Goal: Task Accomplishment & Management: Use online tool/utility

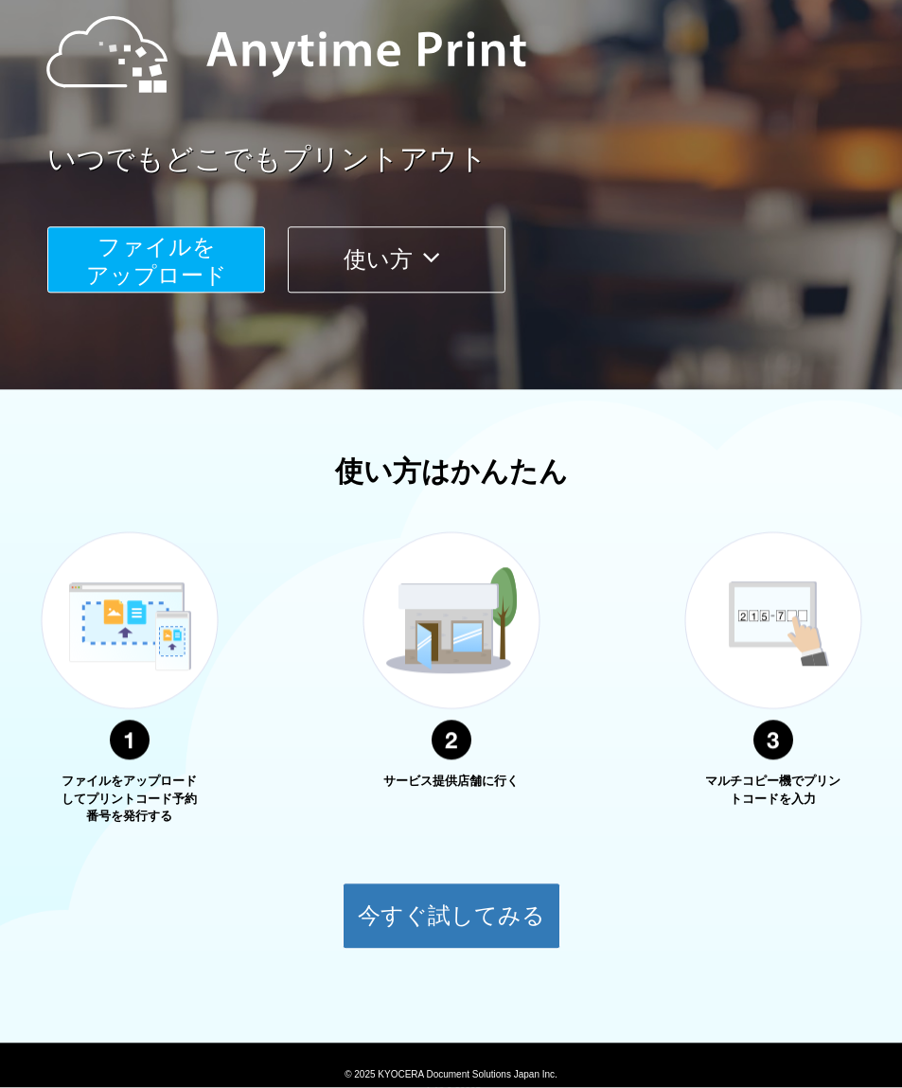
scroll to position [225, 0]
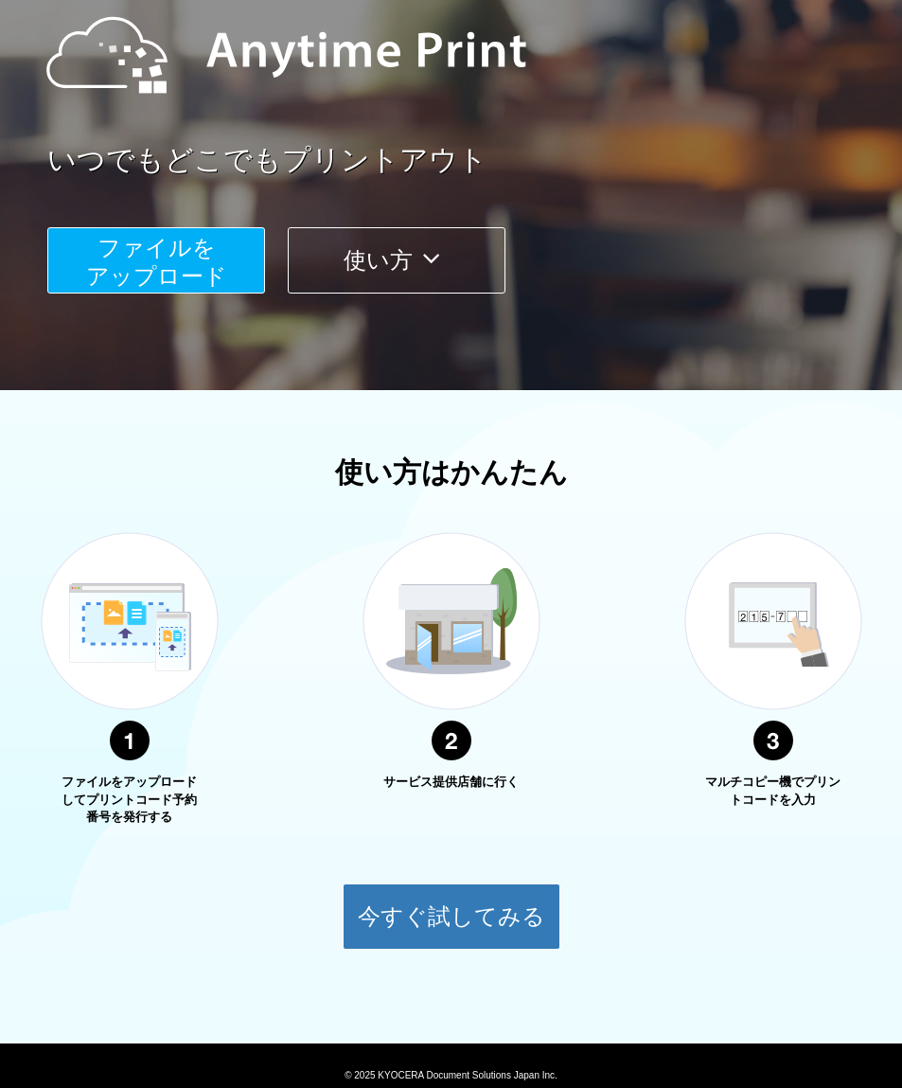
click at [507, 921] on button "今すぐ試してみる" at bounding box center [452, 916] width 218 height 66
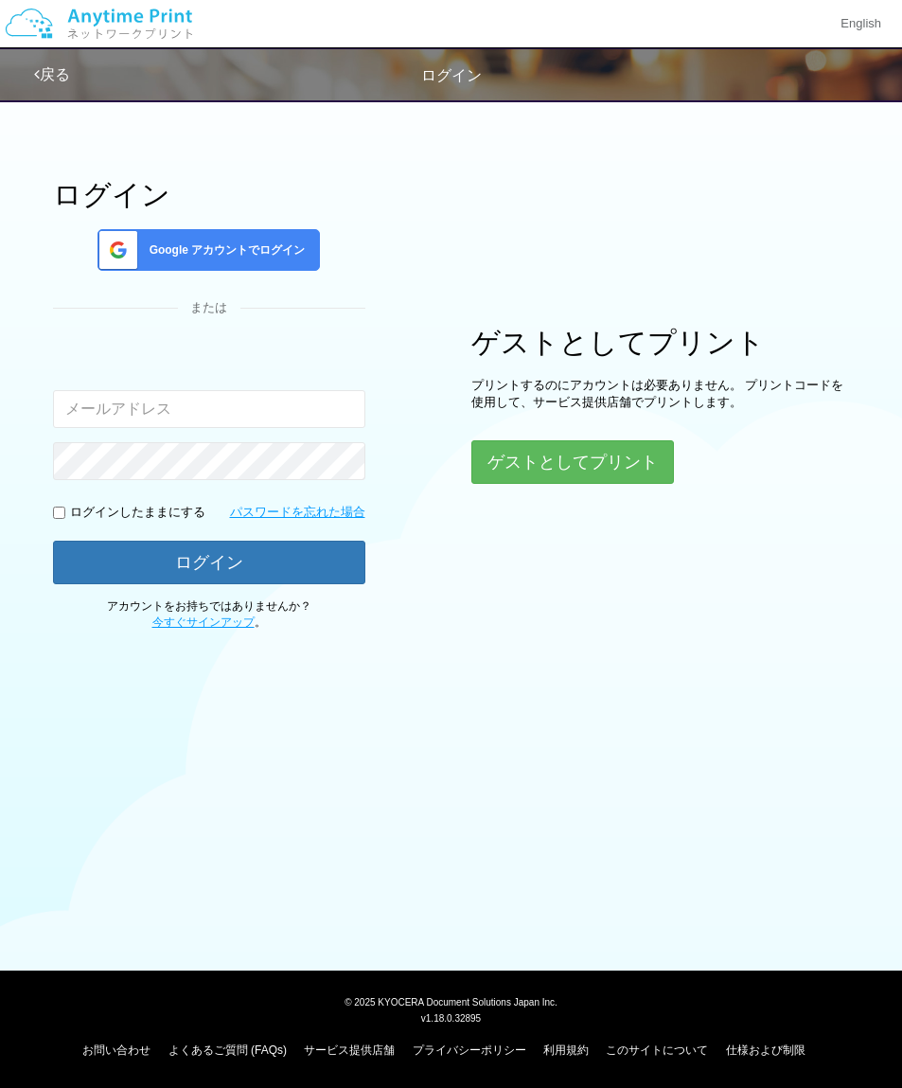
click at [611, 465] on button "ゲストとしてプリント" at bounding box center [573, 462] width 203 height 44
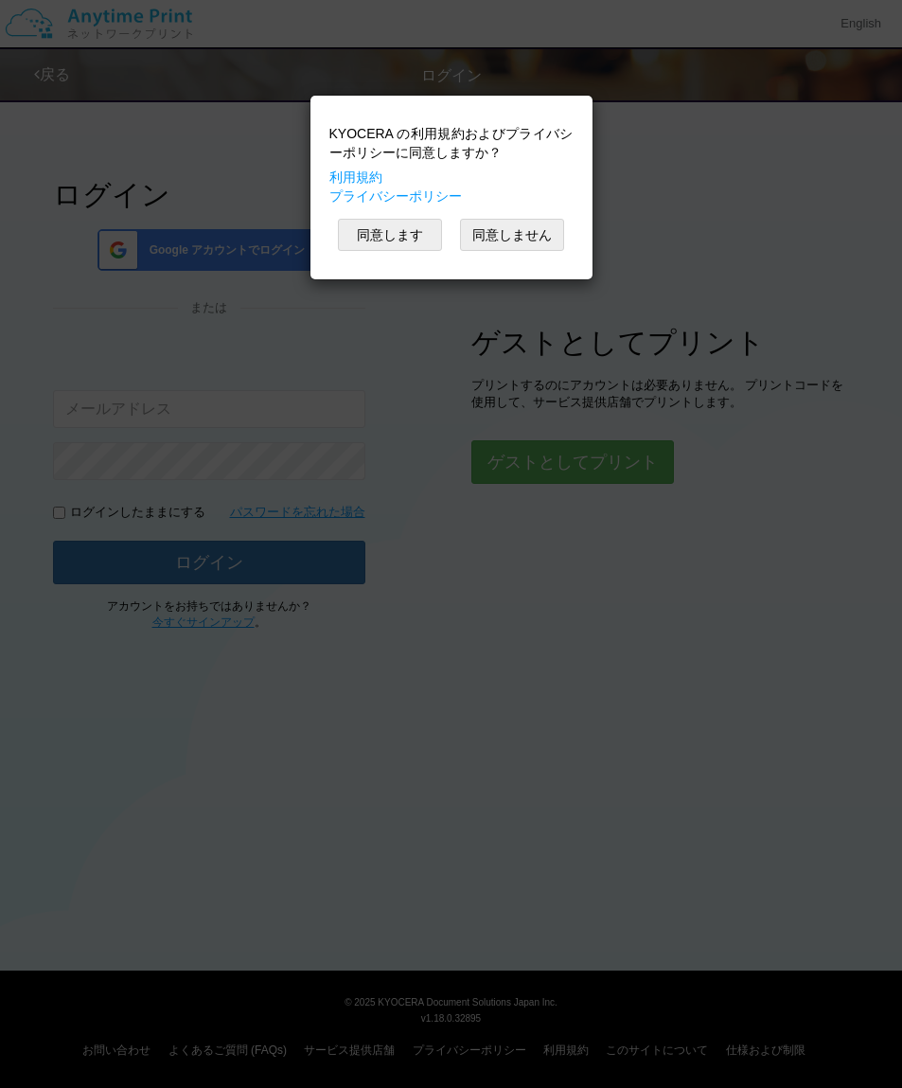
click at [383, 229] on button "同意します" at bounding box center [390, 235] width 104 height 32
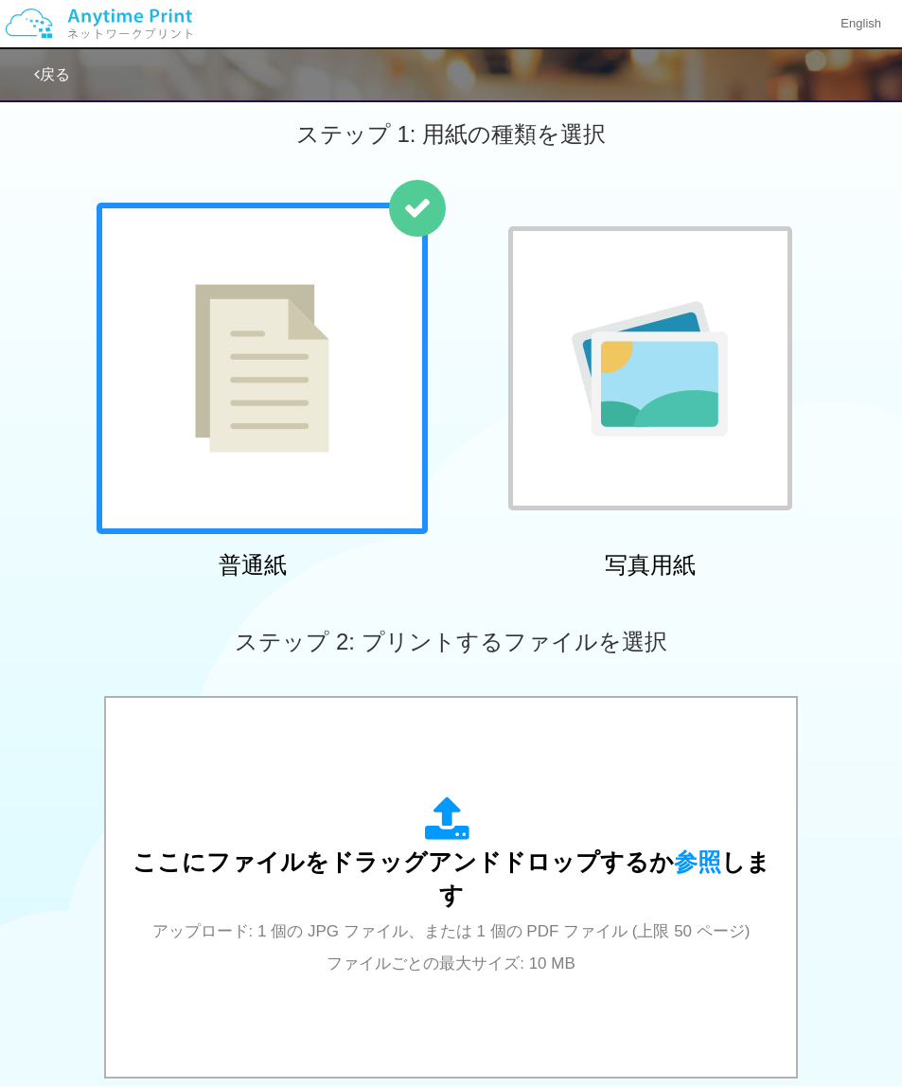
scroll to position [112, 0]
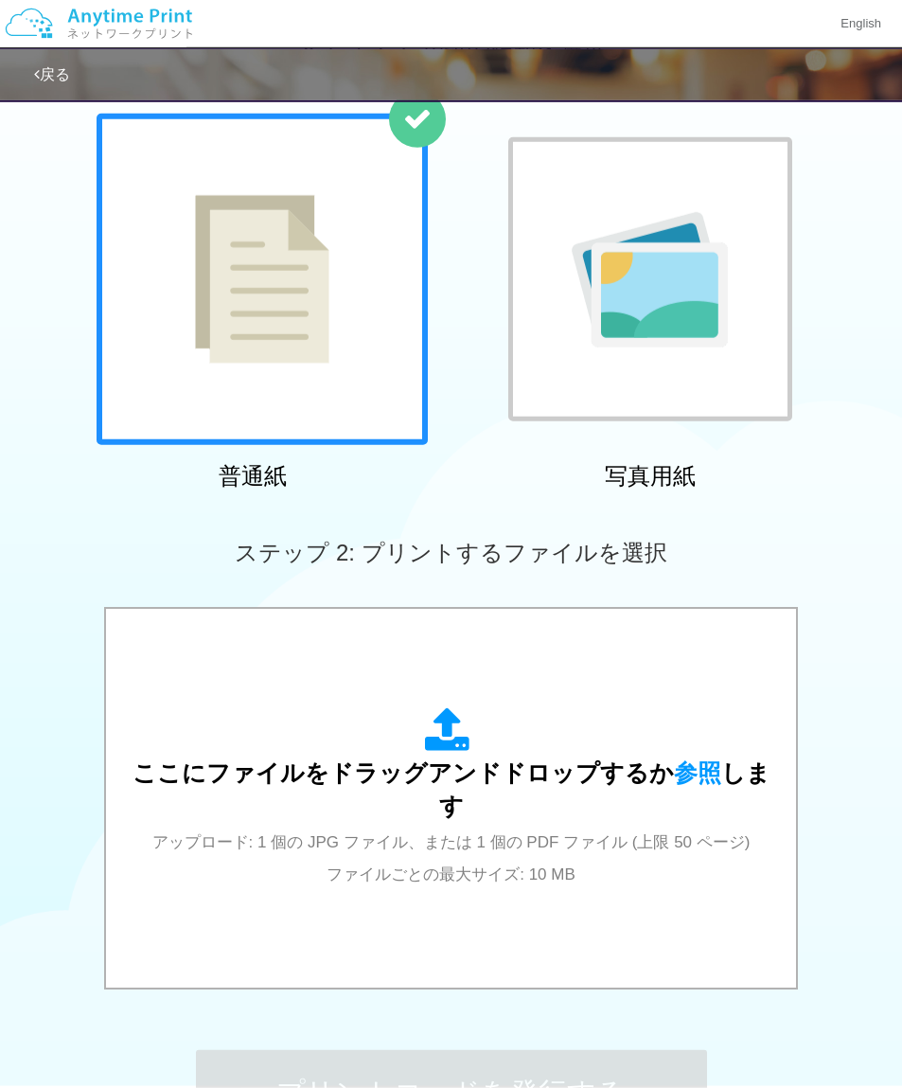
click at [491, 781] on span "ここにファイルをドラッグアンドドロップするか 参照 します" at bounding box center [452, 789] width 638 height 61
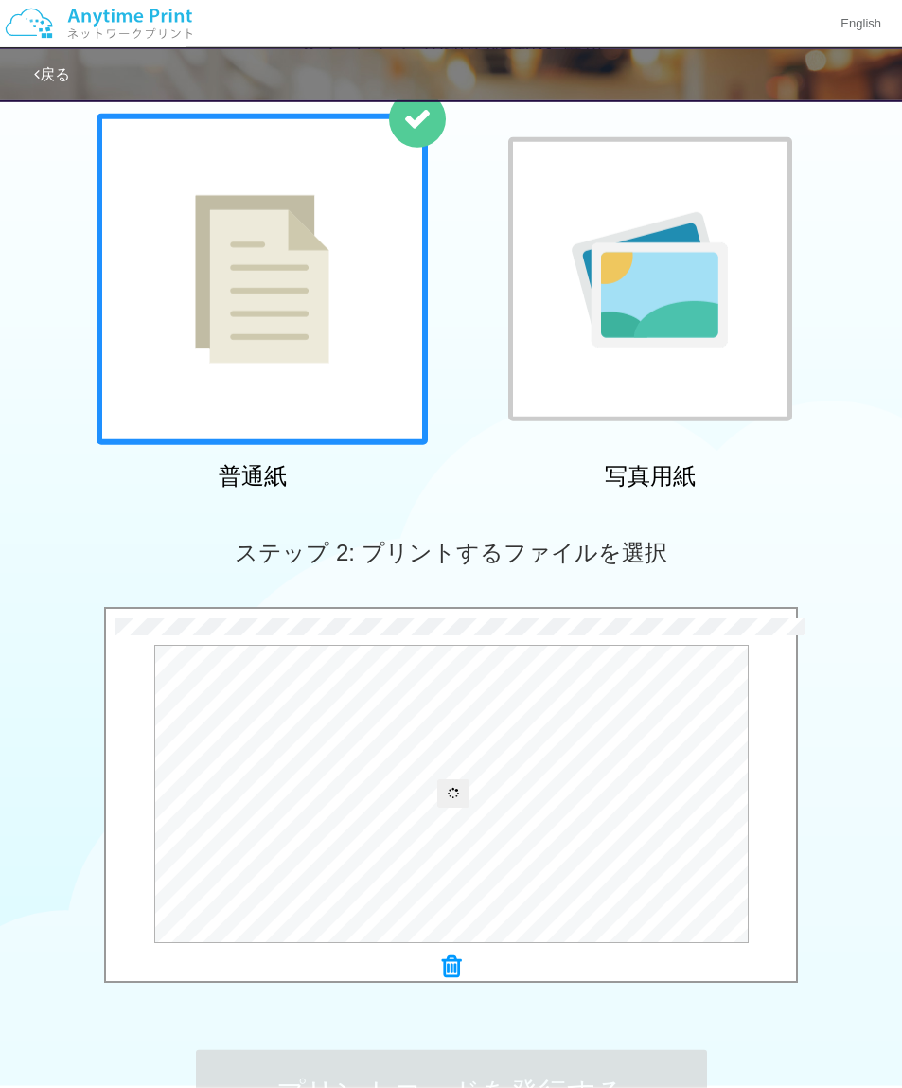
scroll to position [113, 0]
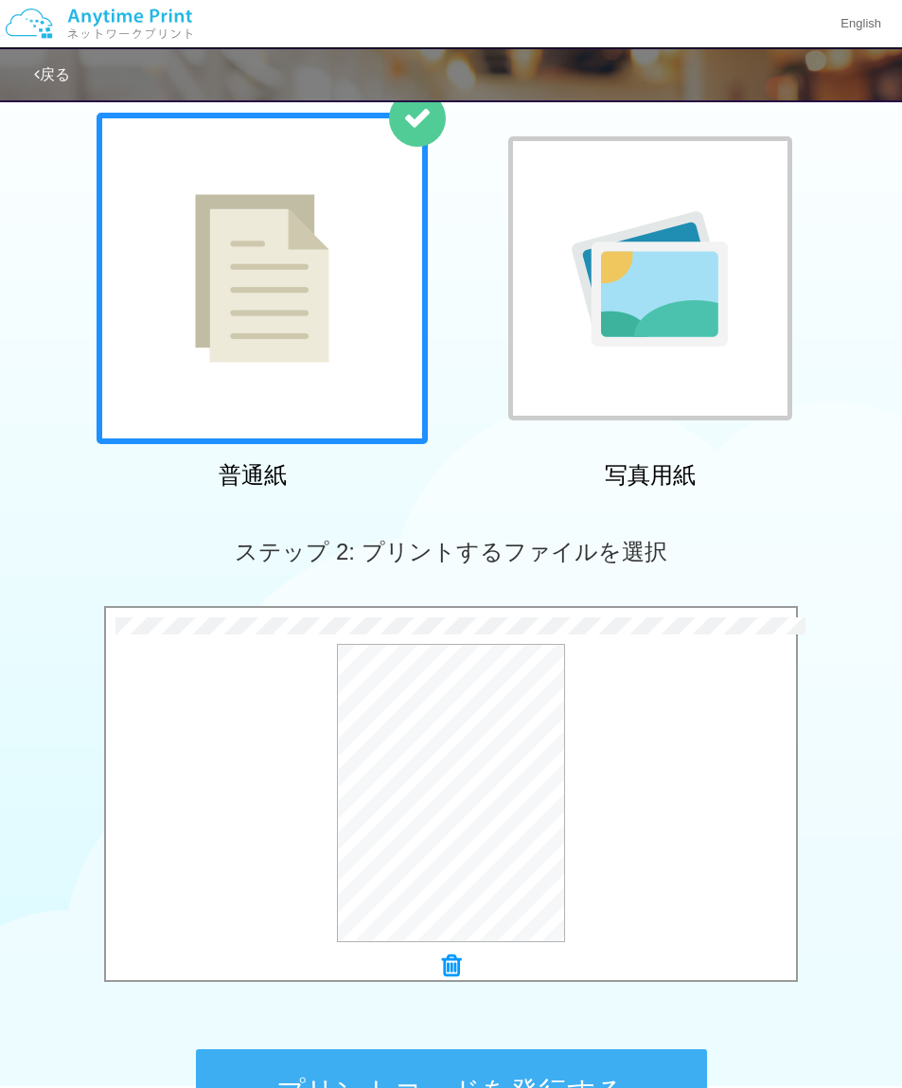
click at [542, 1087] on button "プリントコードを発行する" at bounding box center [451, 1091] width 511 height 85
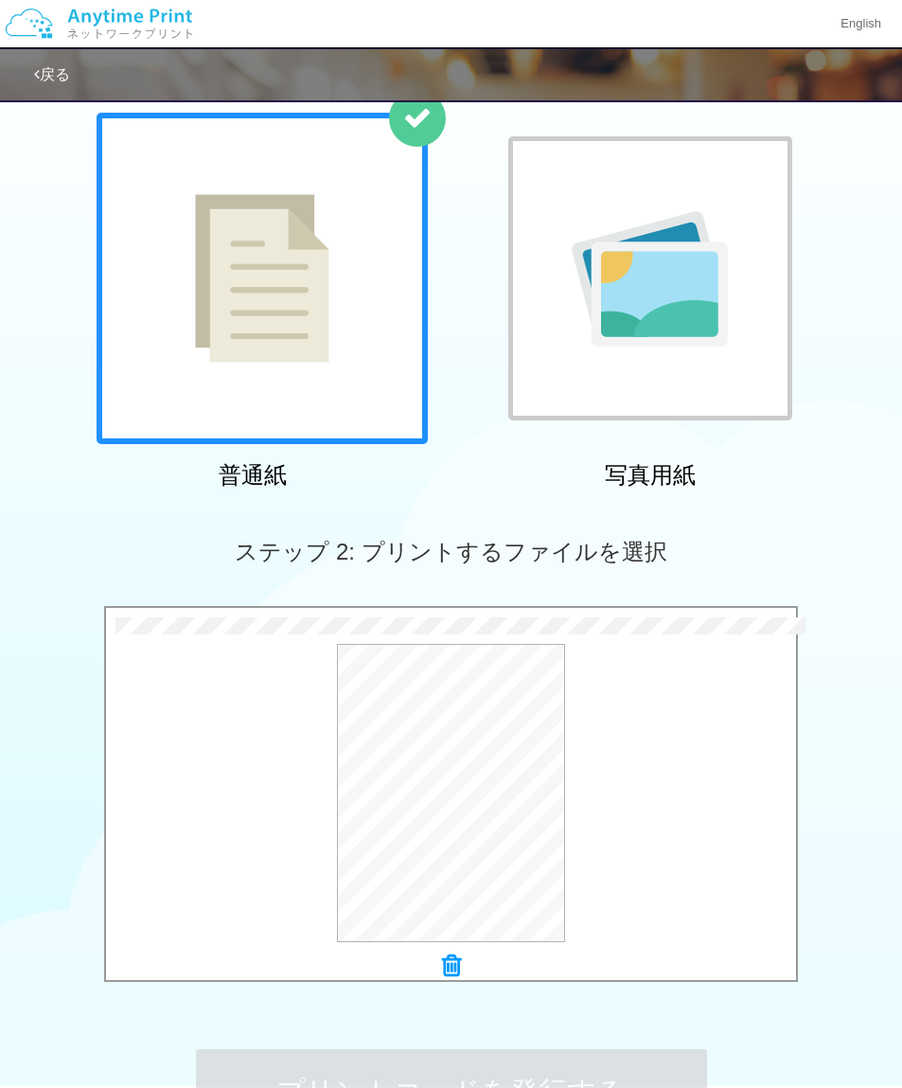
scroll to position [0, 0]
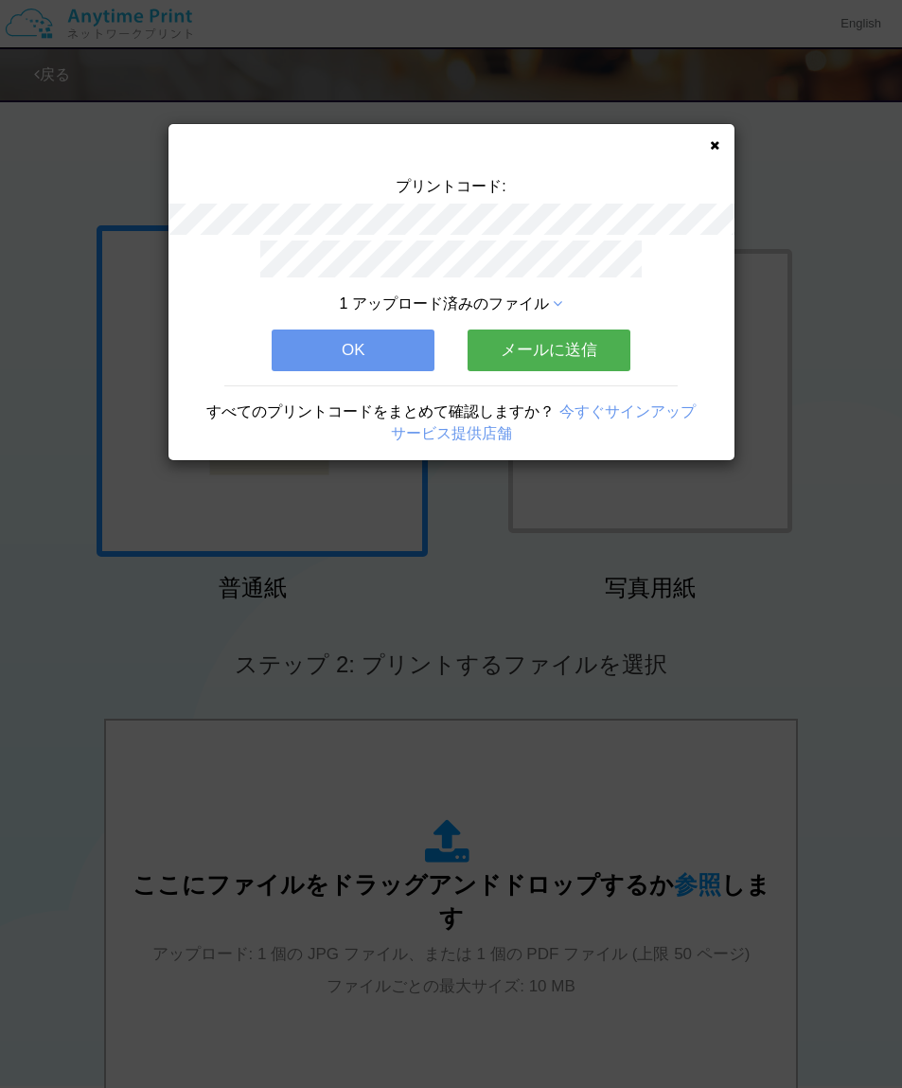
click at [715, 143] on icon at bounding box center [714, 145] width 9 height 12
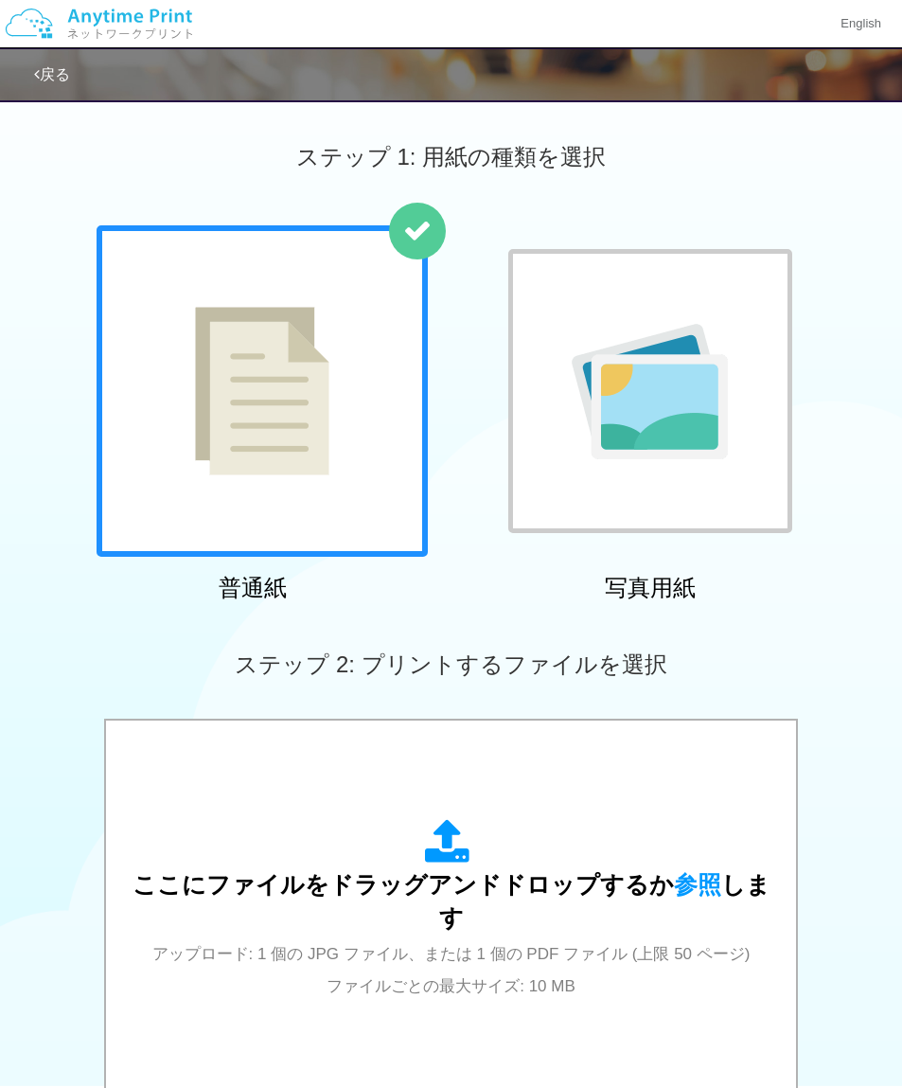
click at [452, 865] on icon at bounding box center [451, 842] width 53 height 47
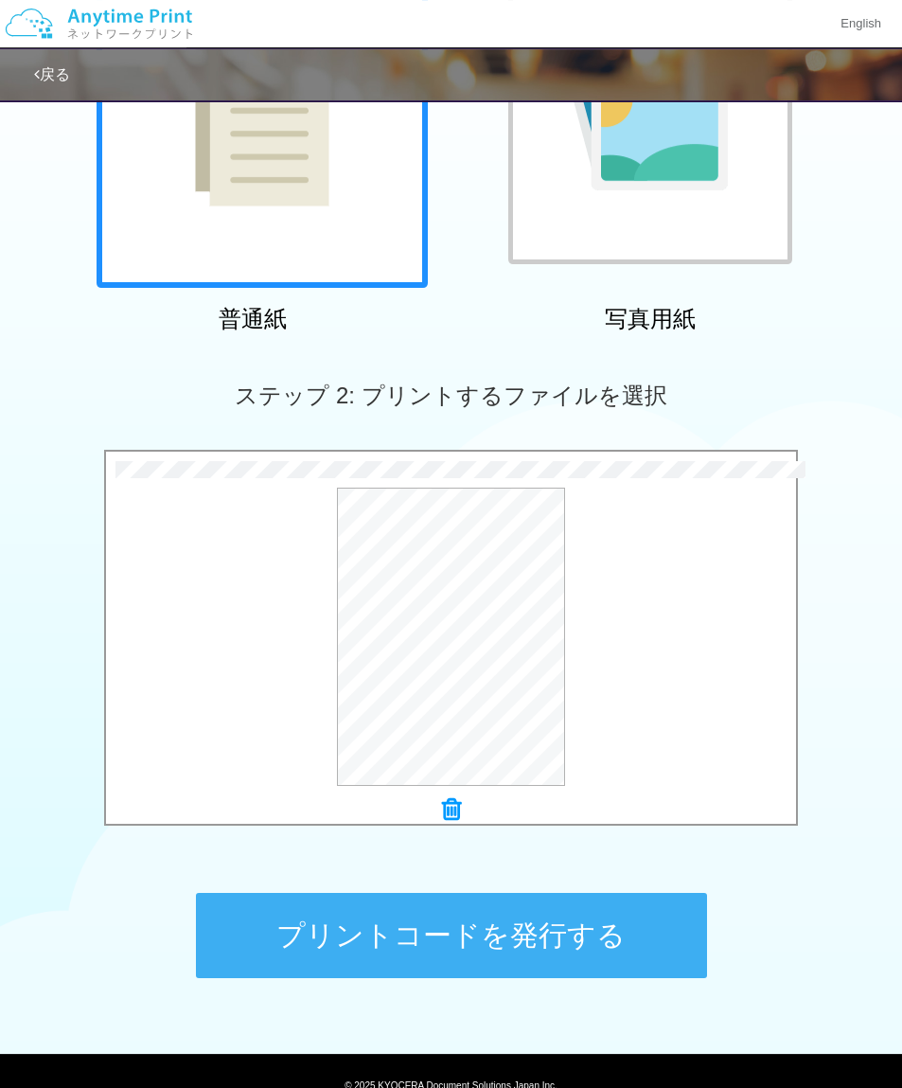
scroll to position [251, 0]
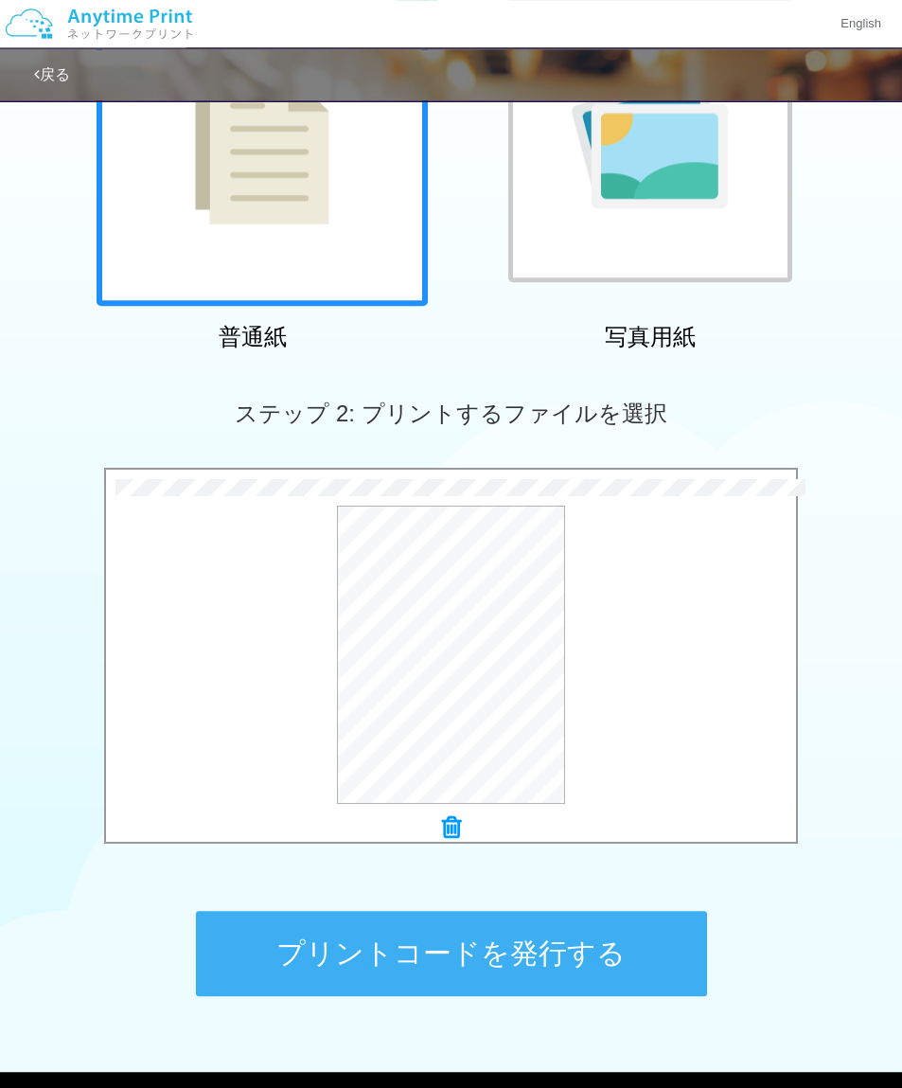
click at [608, 953] on button "プリントコードを発行する" at bounding box center [451, 953] width 511 height 85
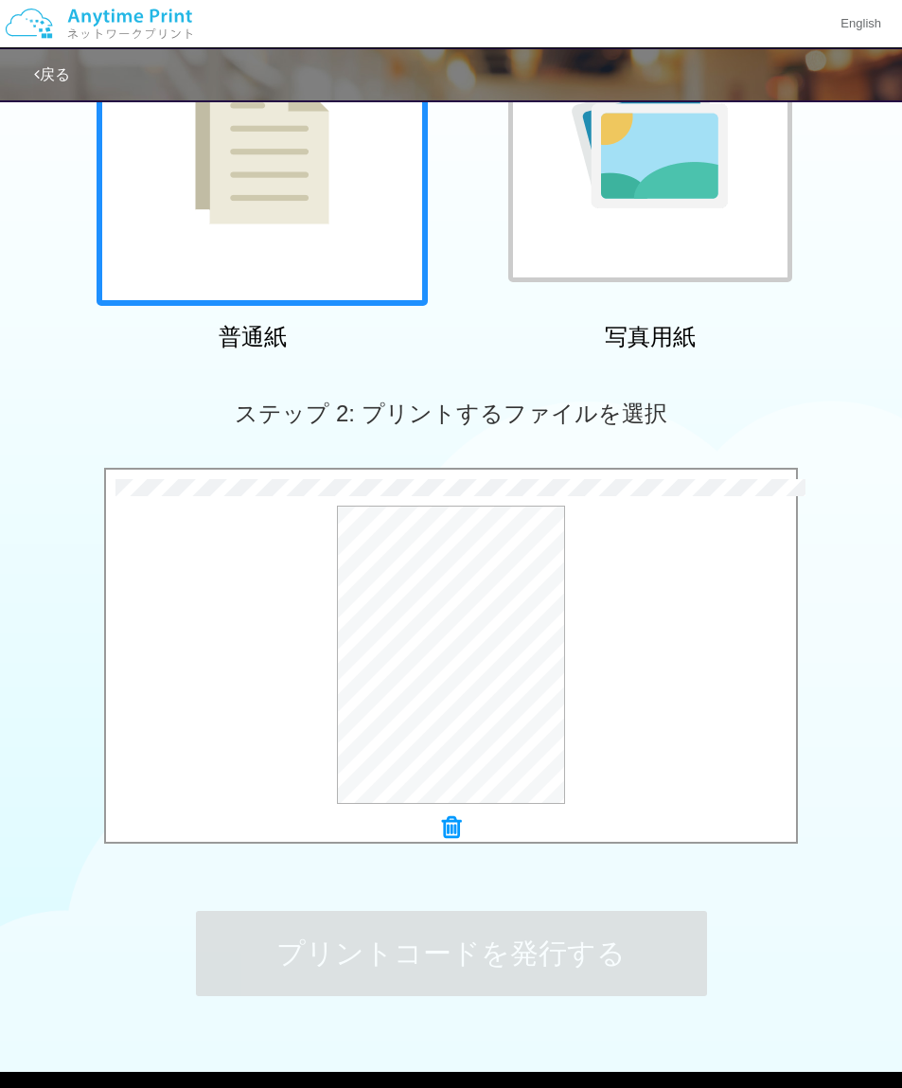
scroll to position [0, 0]
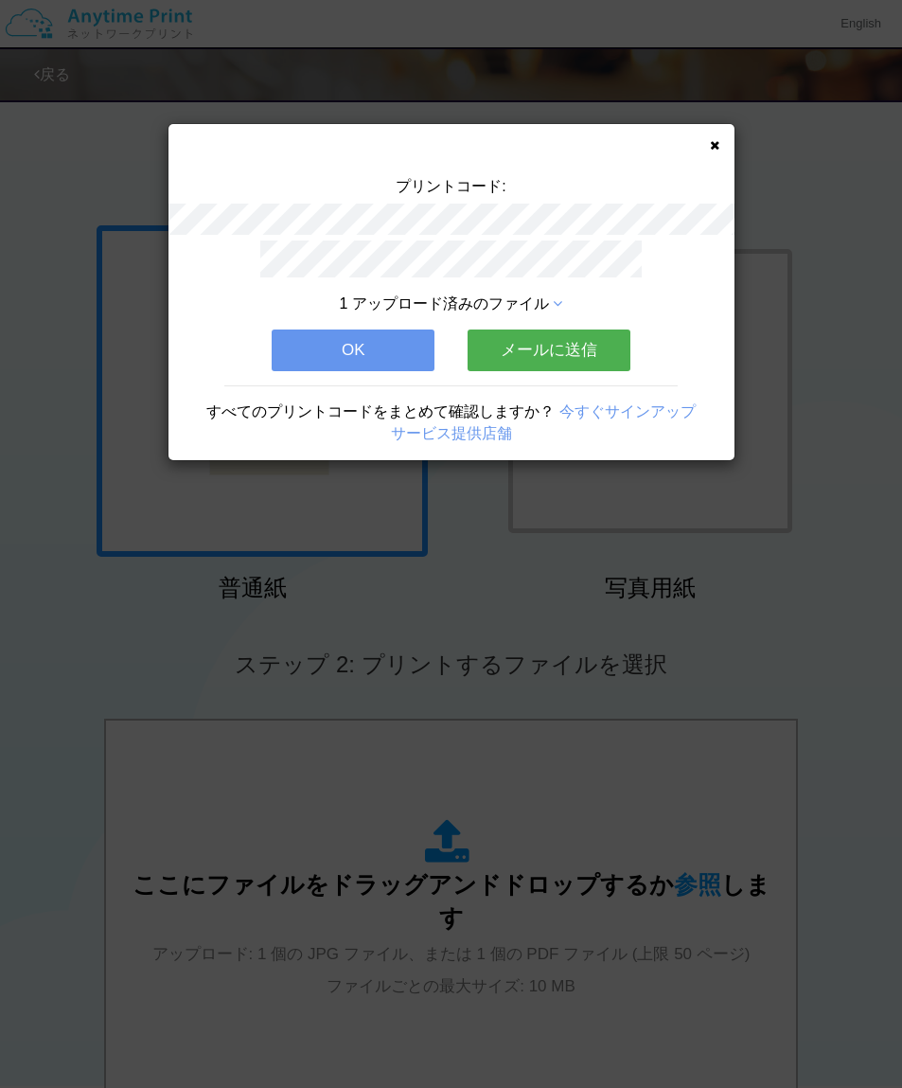
click at [723, 134] on div "プリントコード: 1 アップロード済みのファイル OK メールに送信 すべてのプリントコードをまとめて確認しますか？ 今すぐサインアップ サービス提供店舗" at bounding box center [452, 292] width 566 height 336
click at [716, 136] on div "プリントコード: 1 アップロード済みのファイル OK メールに送信 すべてのプリントコードをまとめて確認しますか？ 今すぐサインアップ サービス提供店舗" at bounding box center [452, 292] width 566 height 336
click at [719, 150] on icon at bounding box center [714, 145] width 9 height 12
